Goal: Check status: Check status

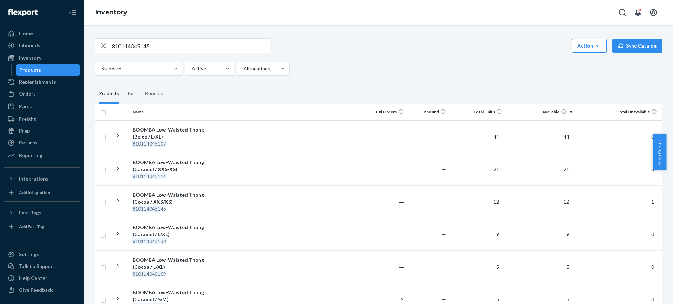
scroll to position [55, 0]
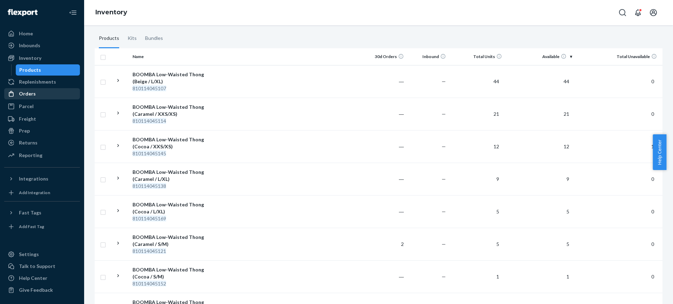
click at [21, 91] on div "Orders" at bounding box center [27, 93] width 17 height 7
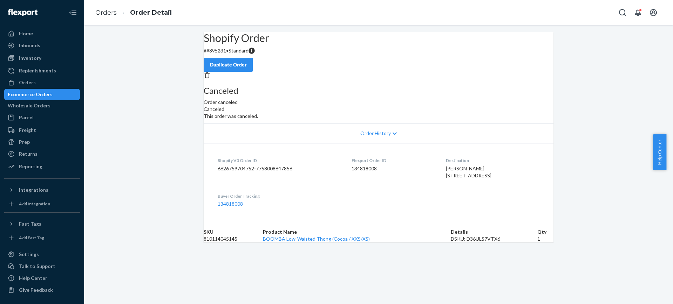
click at [392, 136] on icon at bounding box center [394, 133] width 4 height 5
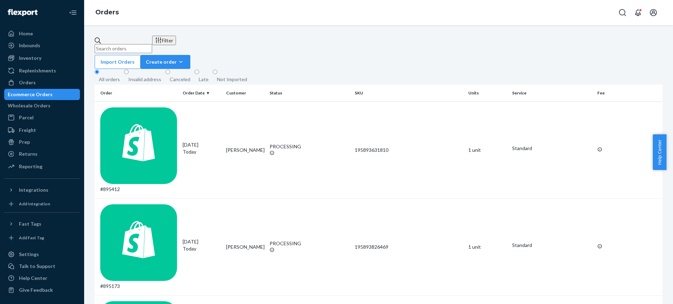
click at [152, 45] on input "text" at bounding box center [123, 48] width 57 height 9
paste input "895231"
type input "895231"
click at [147, 199] on td "#895231" at bounding box center [137, 247] width 85 height 97
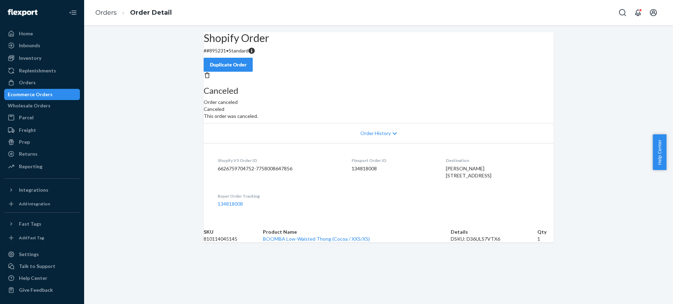
scroll to position [16, 0]
click at [378, 163] on dl "Shopify V3 Order ID 6626759704752-7758008647856 Flexport Order ID 134818008 Des…" at bounding box center [379, 182] width 350 height 78
click at [383, 137] on span "Order History" at bounding box center [375, 133] width 30 height 7
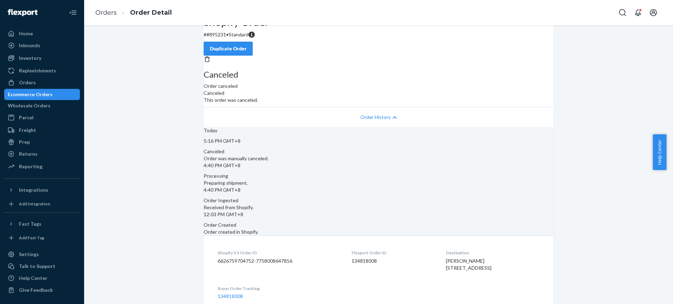
click at [380, 127] on div "Order History" at bounding box center [379, 117] width 350 height 20
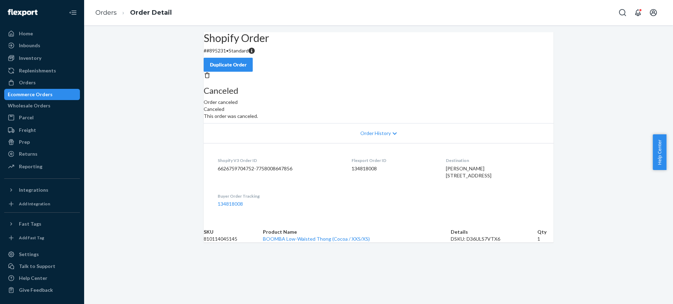
click at [381, 137] on span "Order History" at bounding box center [375, 133] width 30 height 7
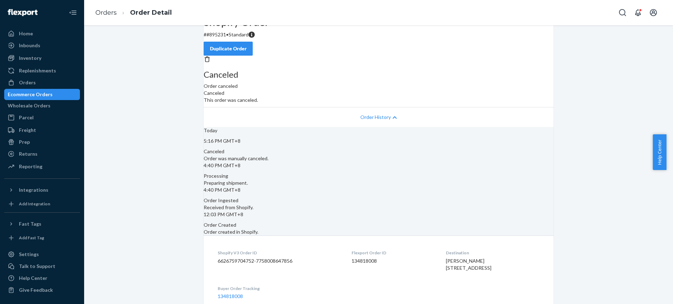
click at [381, 121] on span "Order History" at bounding box center [375, 117] width 30 height 7
